Goal: Task Accomplishment & Management: Use online tool/utility

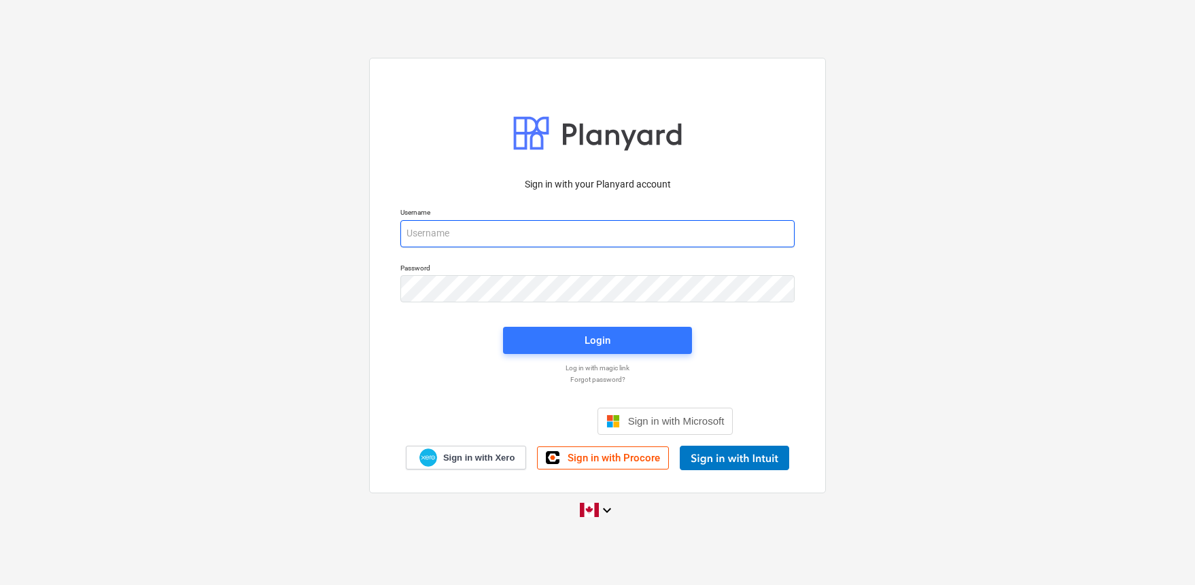
type input "[EMAIL_ADDRESS][DOMAIN_NAME]"
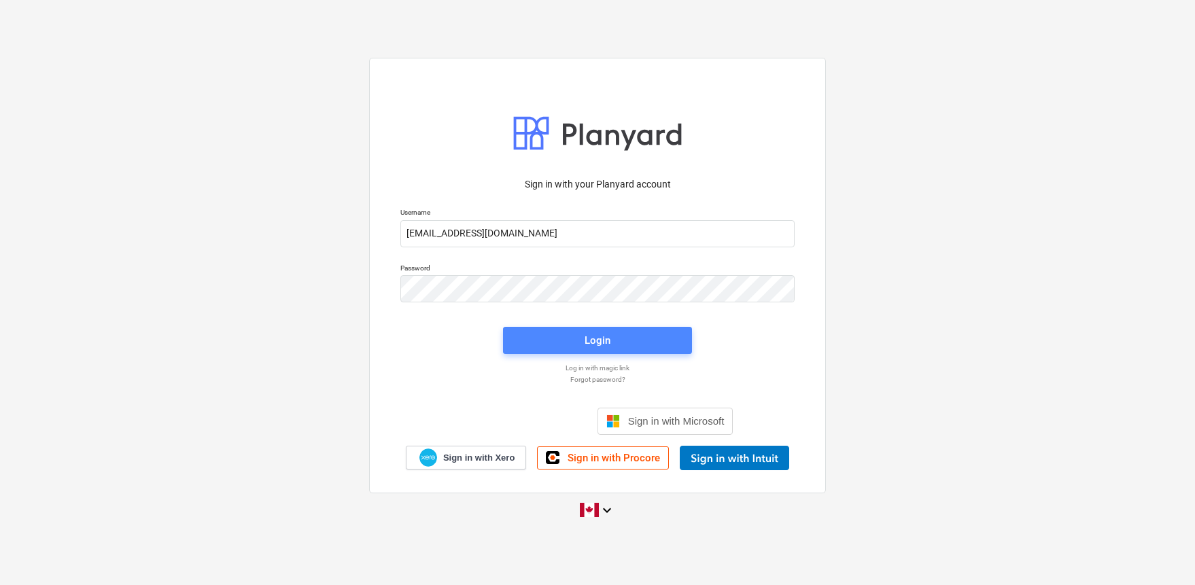
click at [604, 345] on div "Login" at bounding box center [598, 341] width 26 height 18
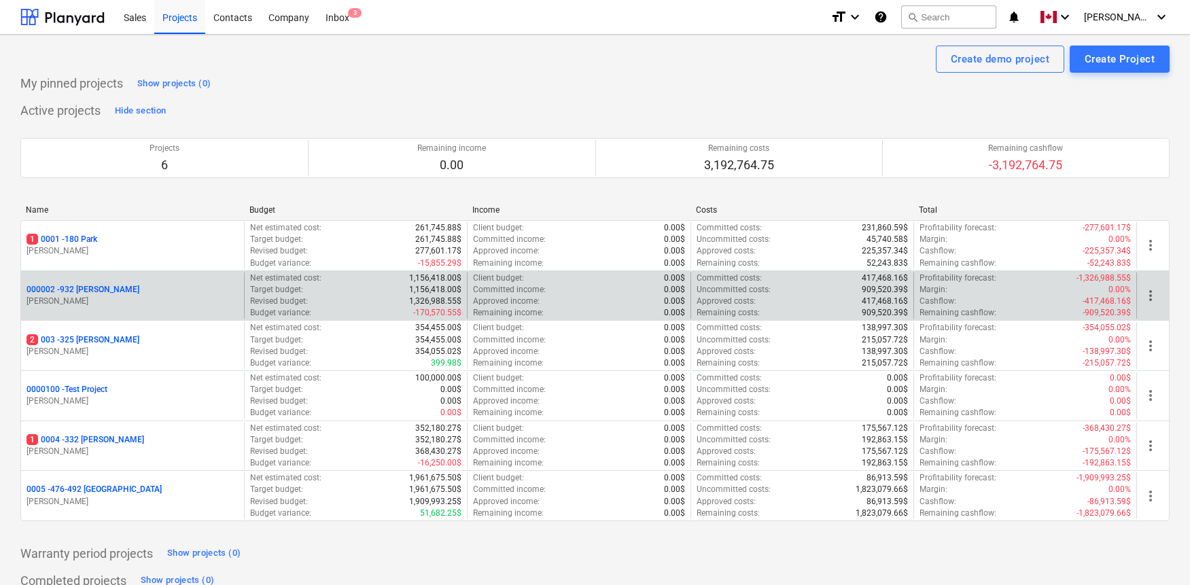
click at [92, 288] on p "000002 - 932 [PERSON_NAME]" at bounding box center [83, 290] width 113 height 12
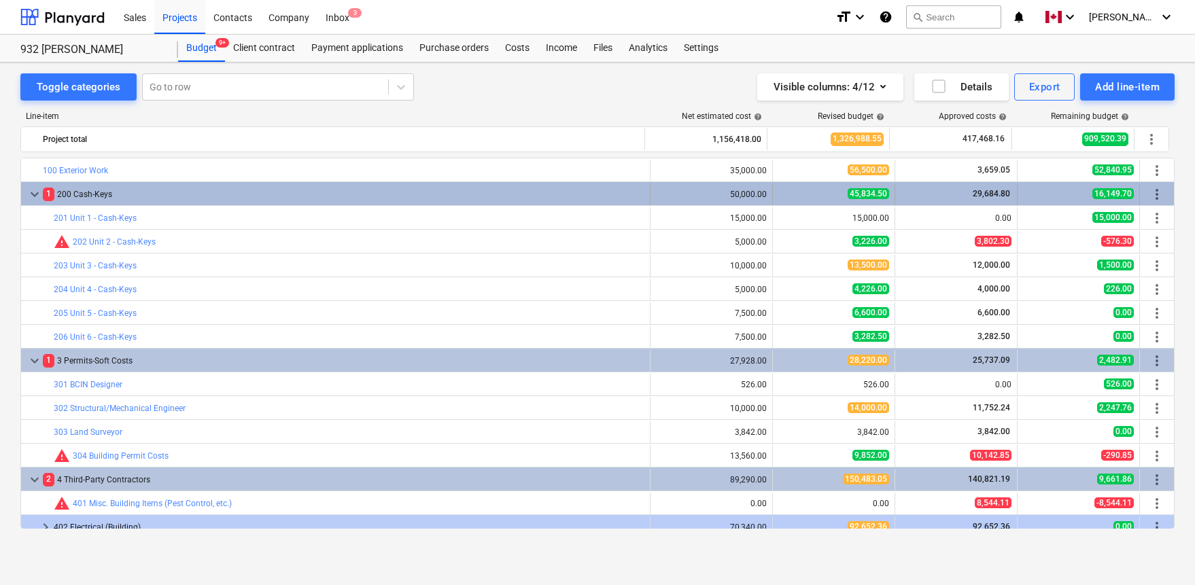
click at [35, 194] on span "keyboard_arrow_down" at bounding box center [35, 194] width 16 height 16
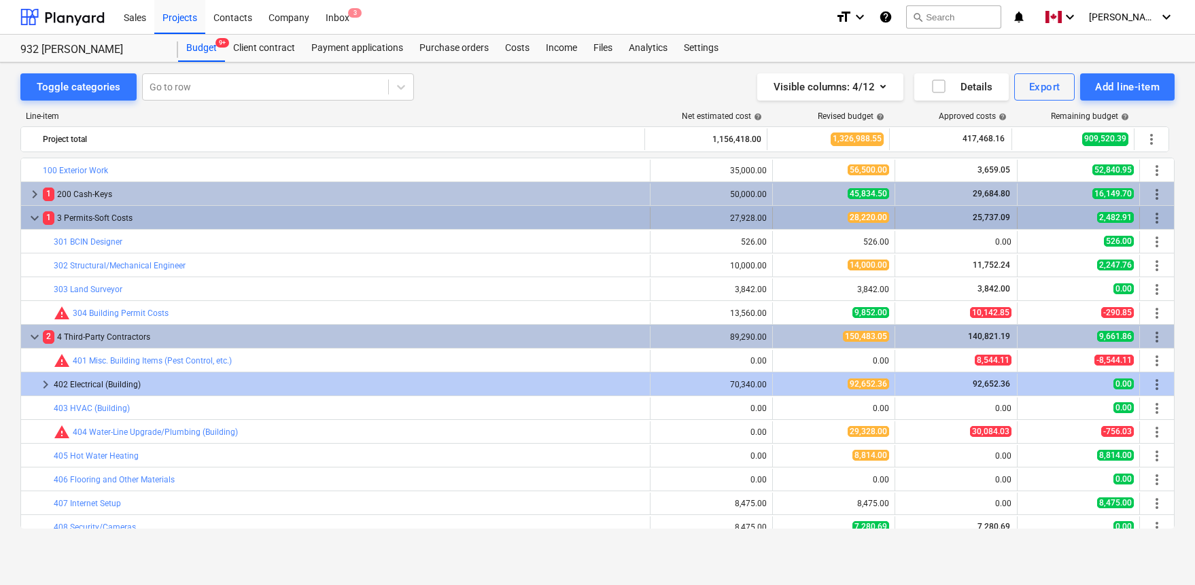
click at [35, 220] on span "keyboard_arrow_down" at bounding box center [35, 218] width 16 height 16
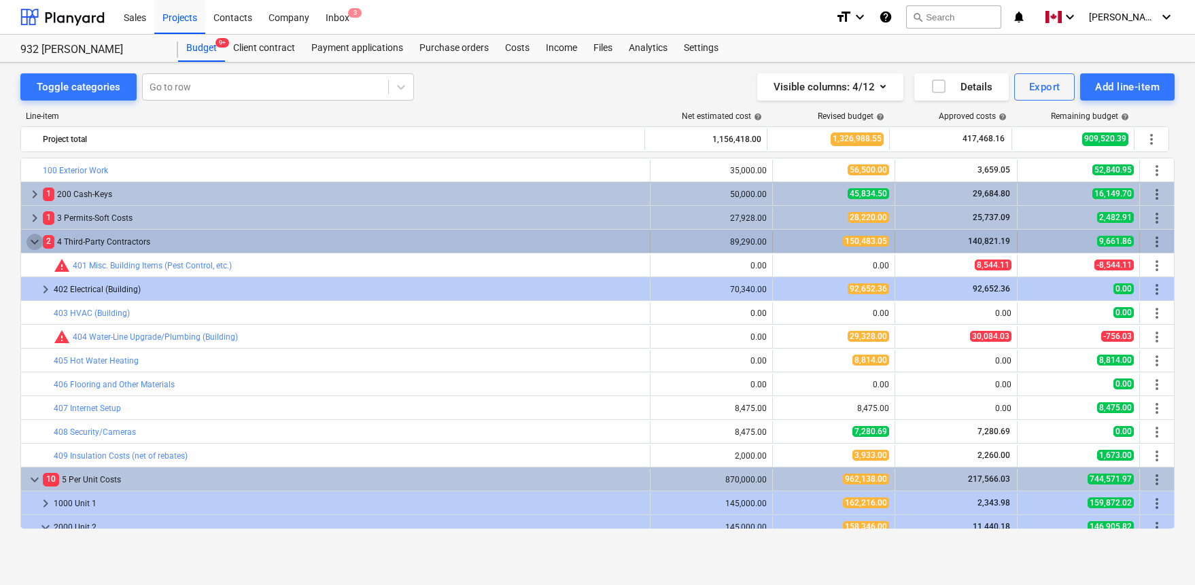
click at [33, 241] on span "keyboard_arrow_down" at bounding box center [35, 242] width 16 height 16
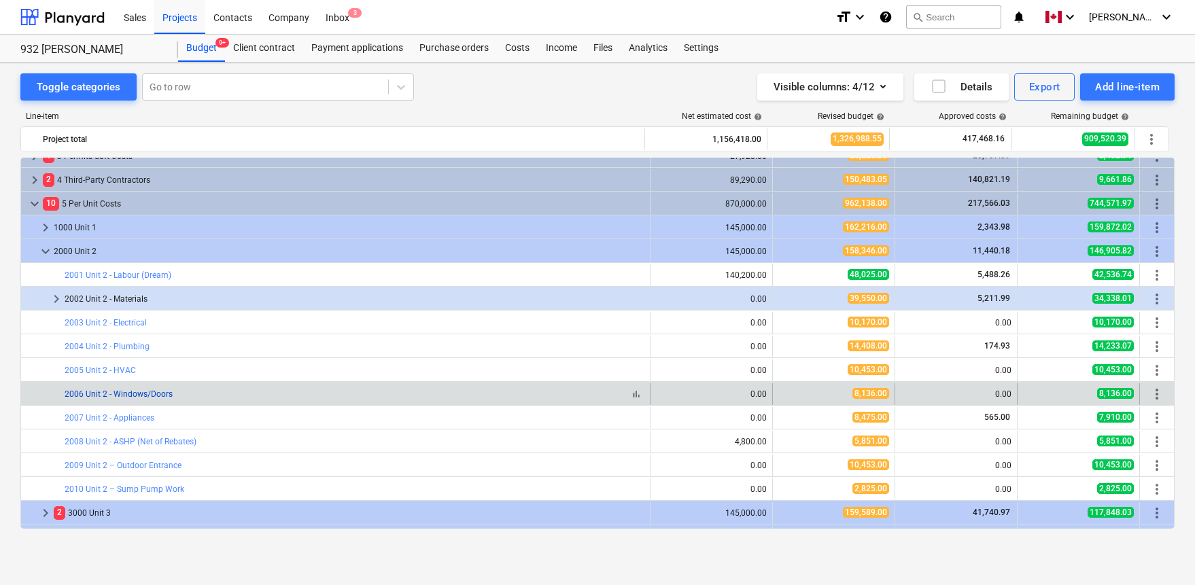
scroll to position [152, 0]
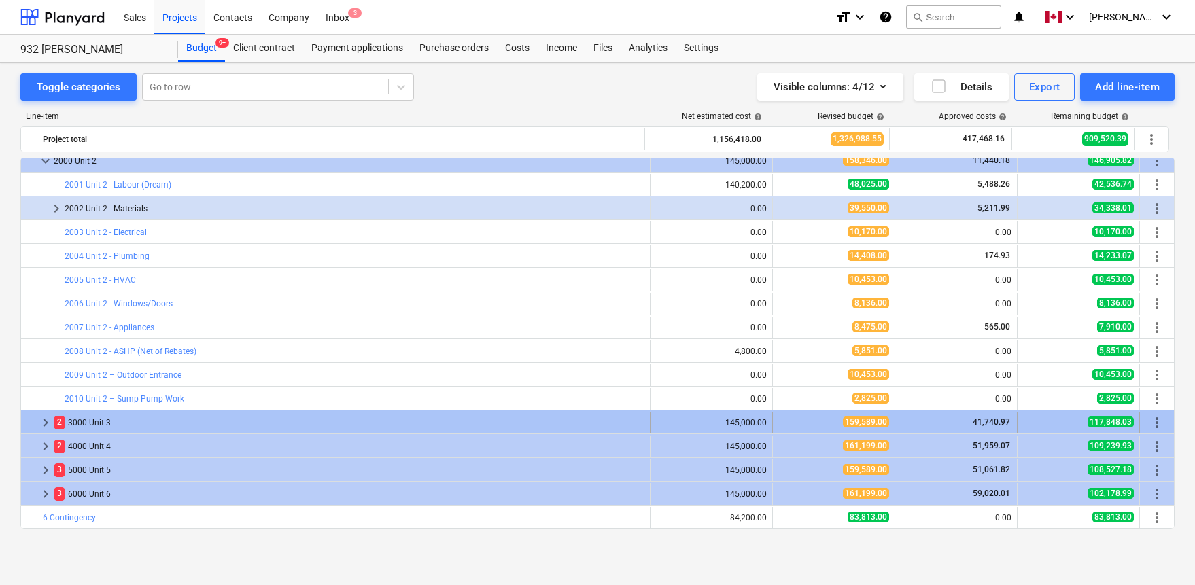
click at [45, 417] on span "keyboard_arrow_right" at bounding box center [45, 423] width 16 height 16
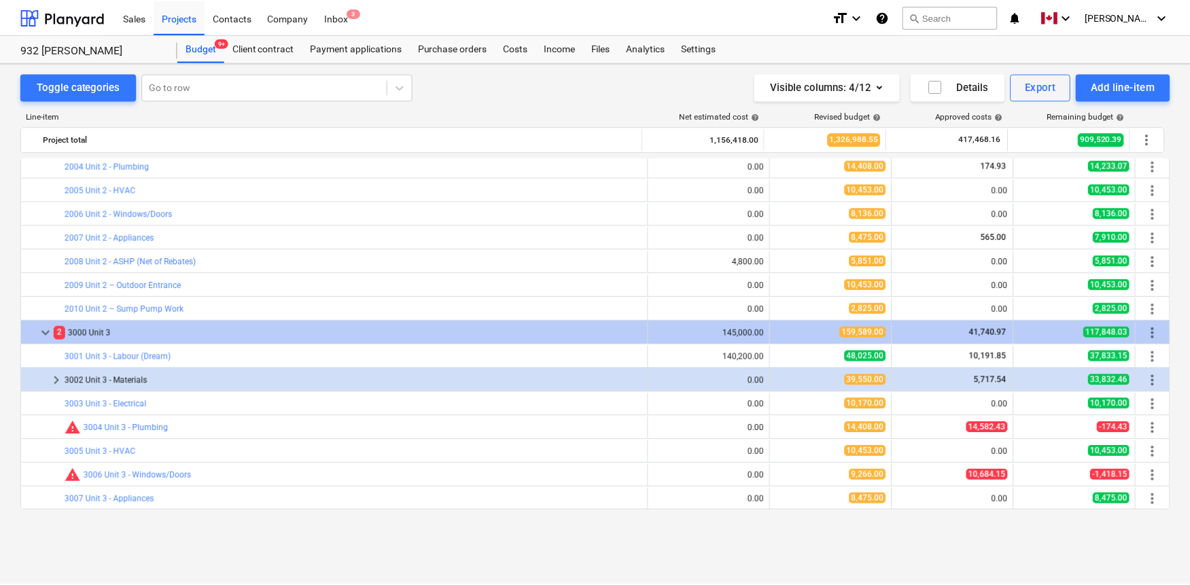
scroll to position [104, 0]
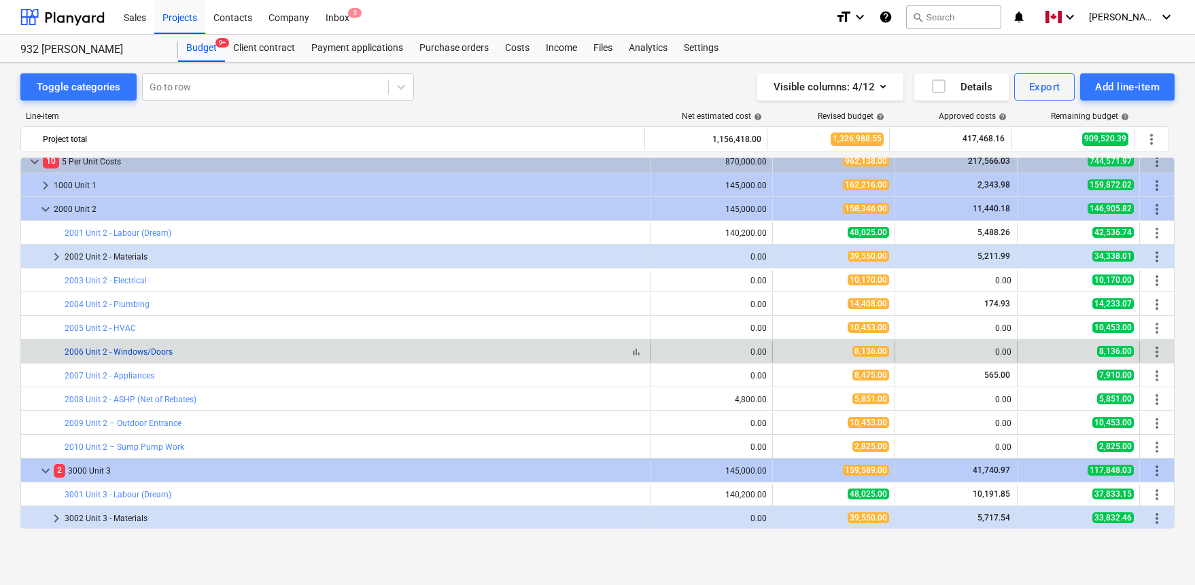
click at [139, 350] on link "2006 Unit 2 - Windows/Doors" at bounding box center [119, 352] width 108 height 10
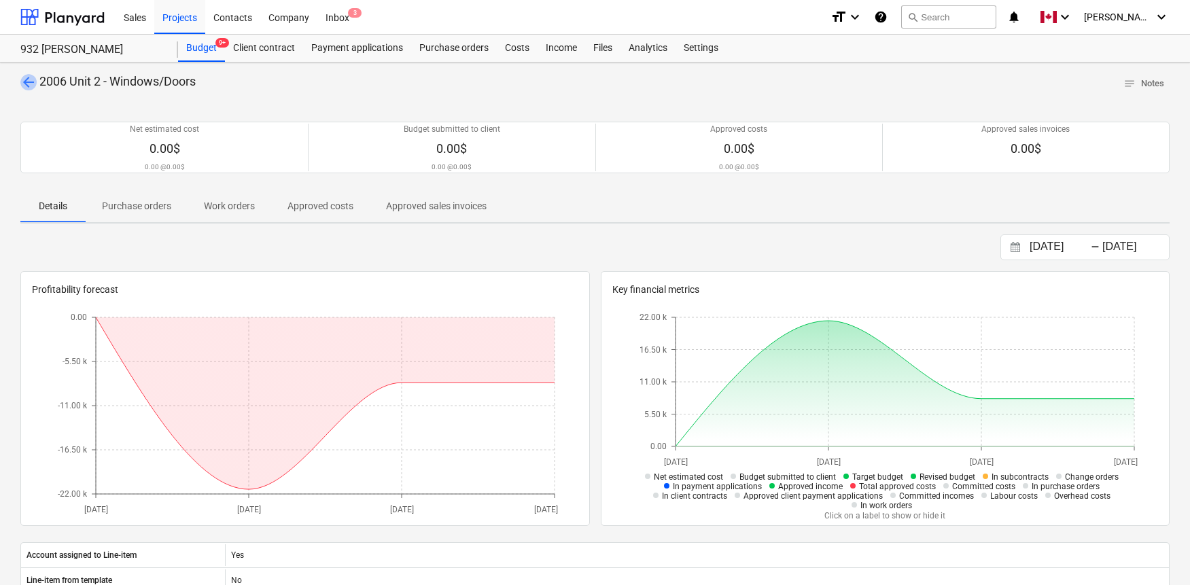
click at [29, 78] on span "arrow_back" at bounding box center [28, 82] width 16 height 16
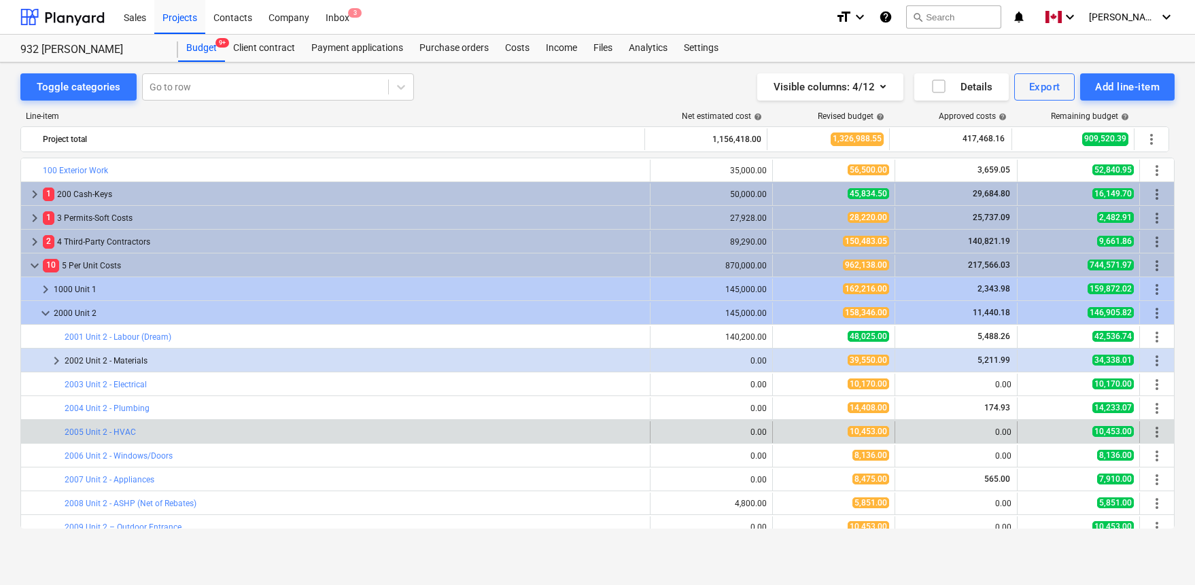
scroll to position [104, 0]
